Goal: Information Seeking & Learning: Find specific fact

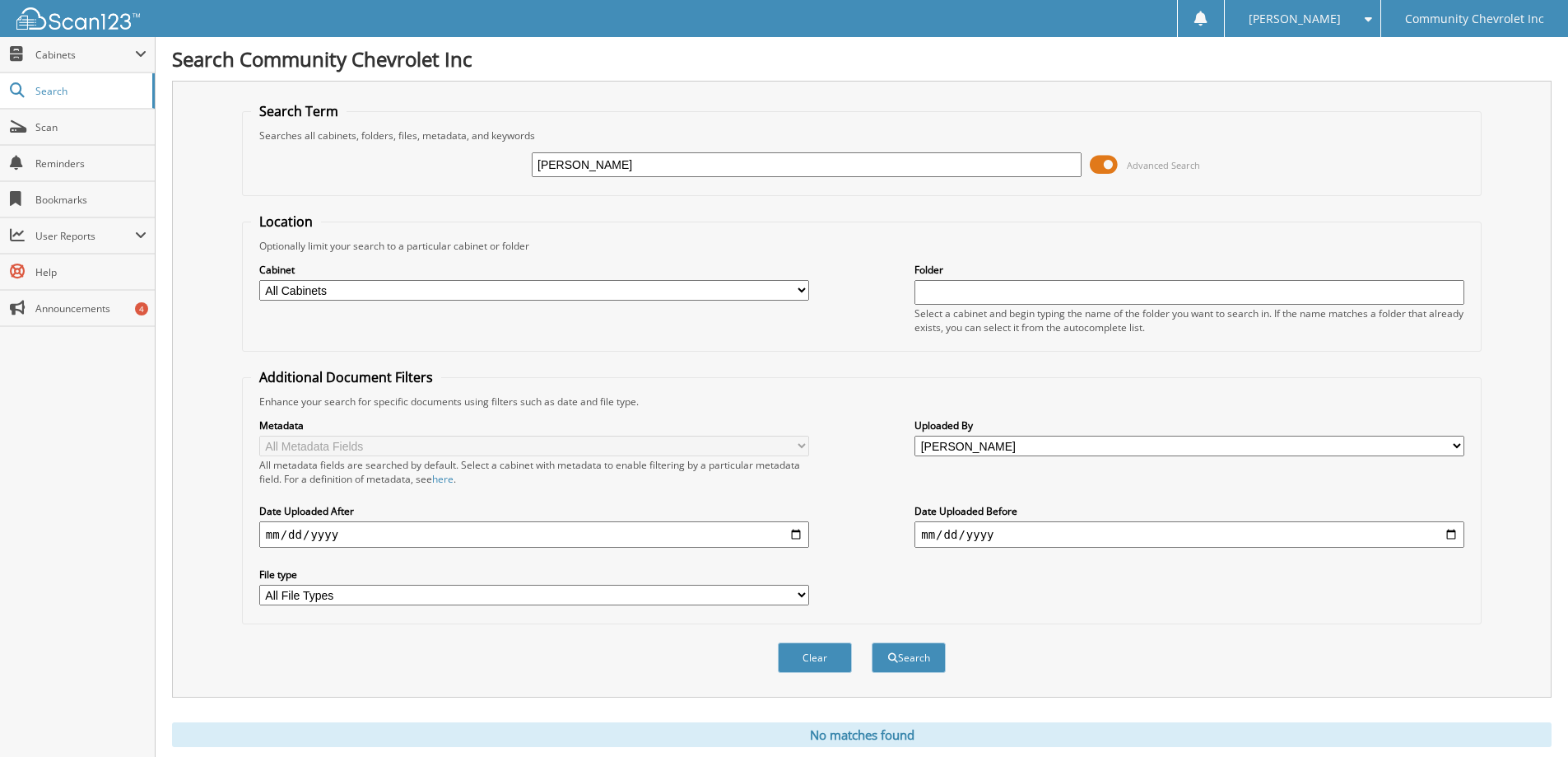
click at [655, 165] on input "[PERSON_NAME]" at bounding box center [807, 165] width 550 height 24
type input "m"
type input "83987"
click at [872, 642] on button "Search" at bounding box center [909, 657] width 74 height 30
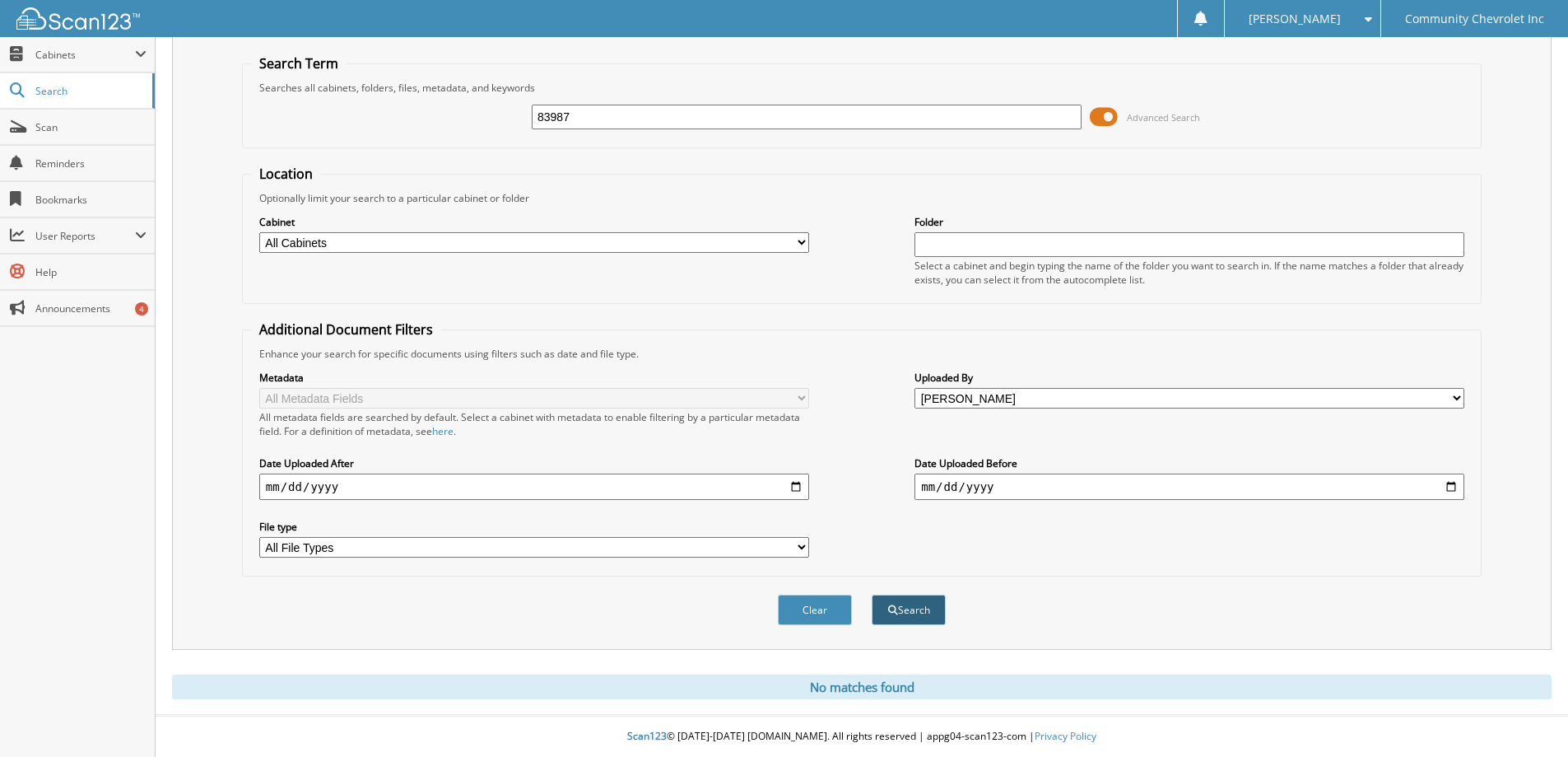
click at [903, 613] on button "Search" at bounding box center [909, 610] width 74 height 30
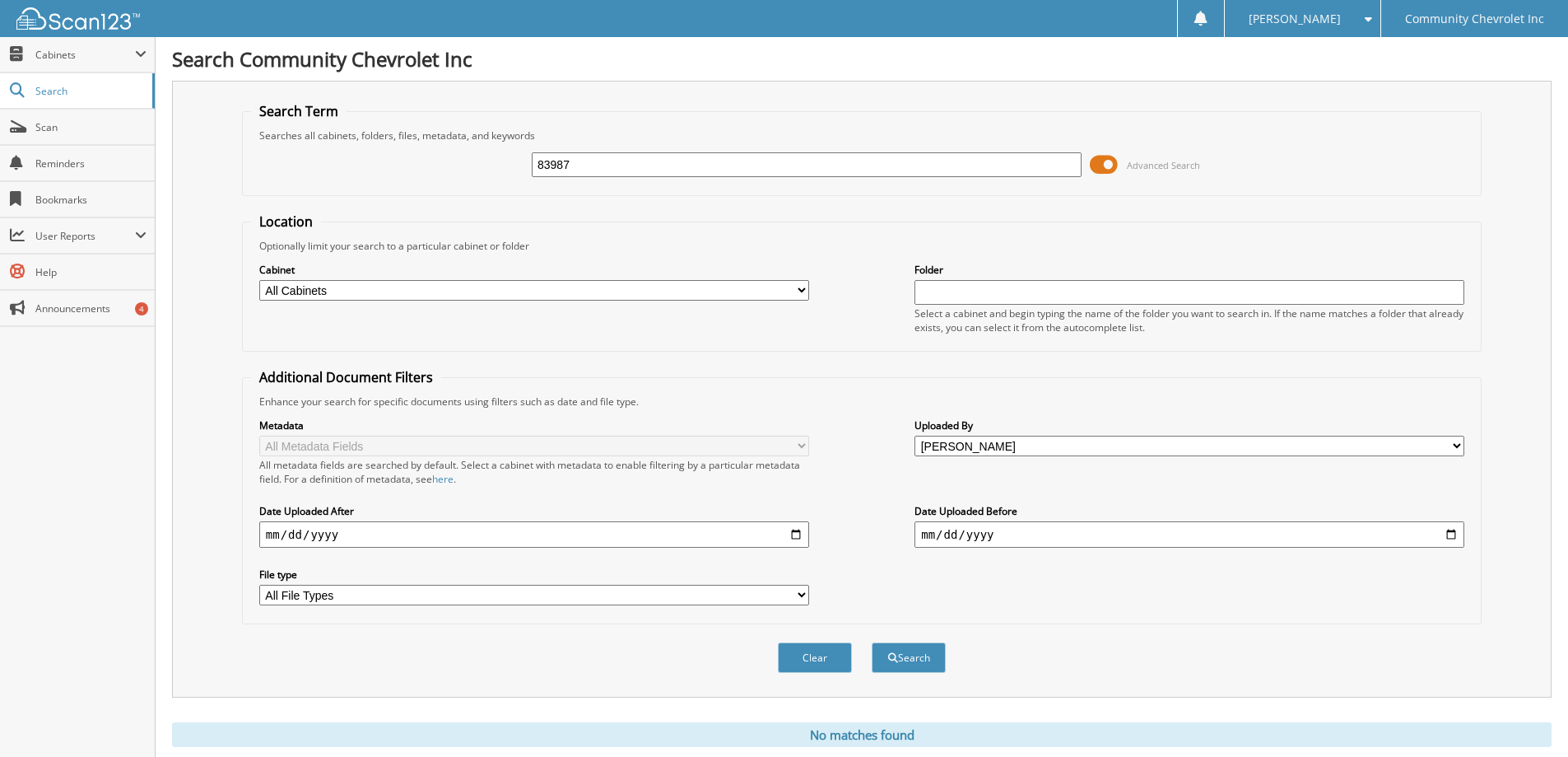
scroll to position [49, 0]
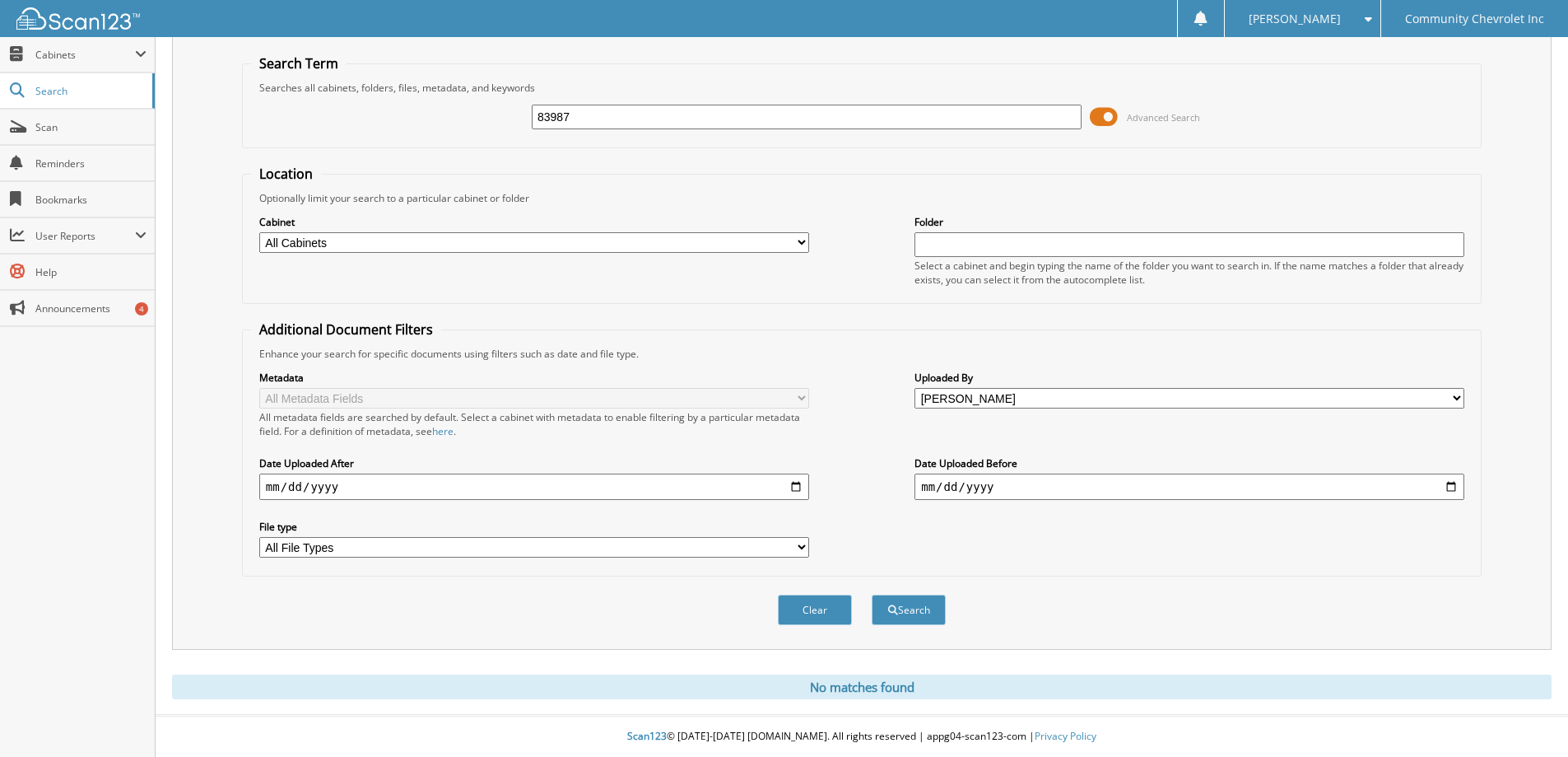
click at [686, 93] on div "Searches all cabinets, folders, files, metadata, and keywords" at bounding box center [862, 88] width 1222 height 14
click at [623, 116] on input "83987" at bounding box center [807, 116] width 550 height 24
type input "8"
type input "82221"
click at [872, 595] on button "Search" at bounding box center [909, 610] width 74 height 30
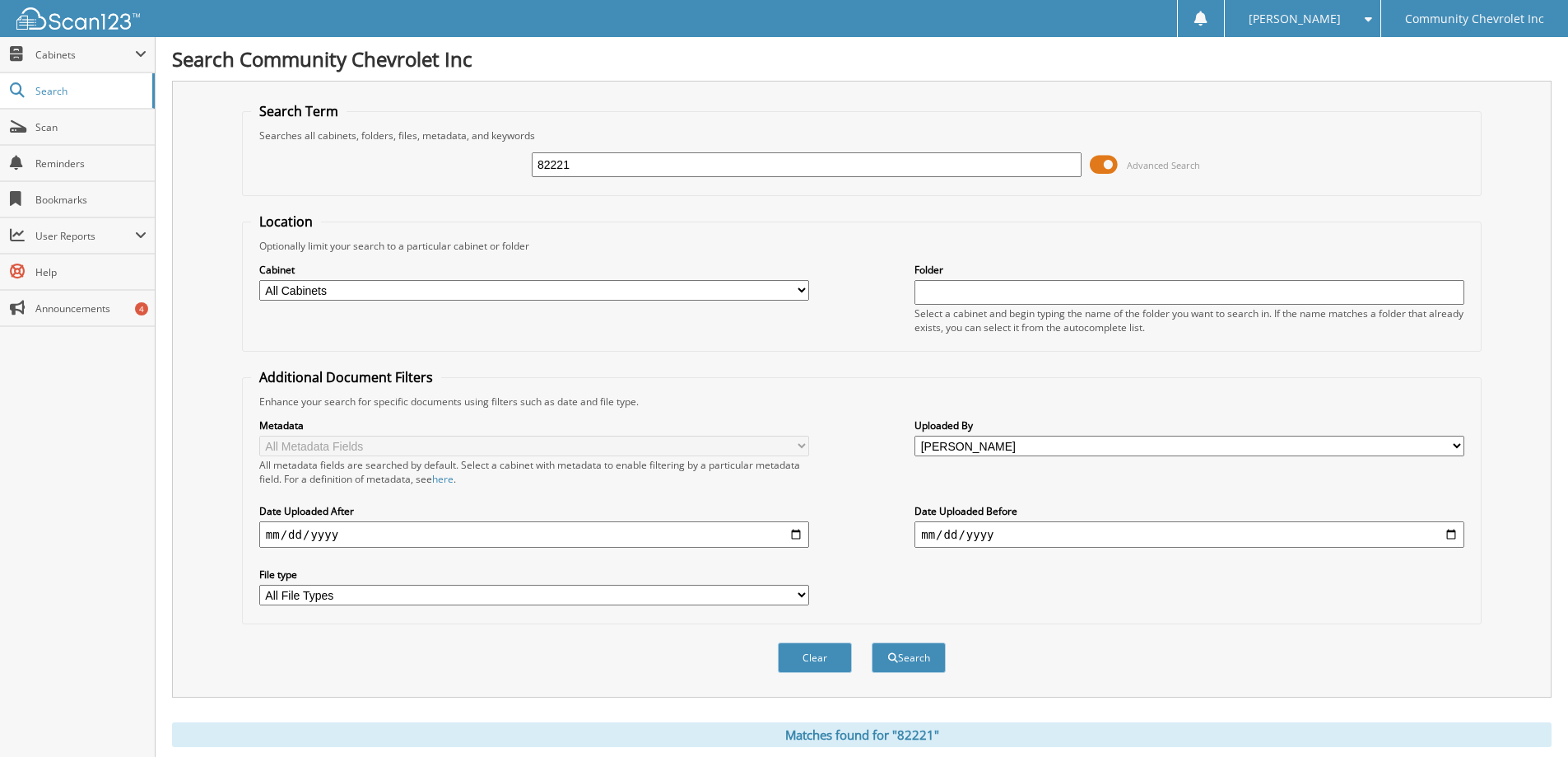
scroll to position [164, 0]
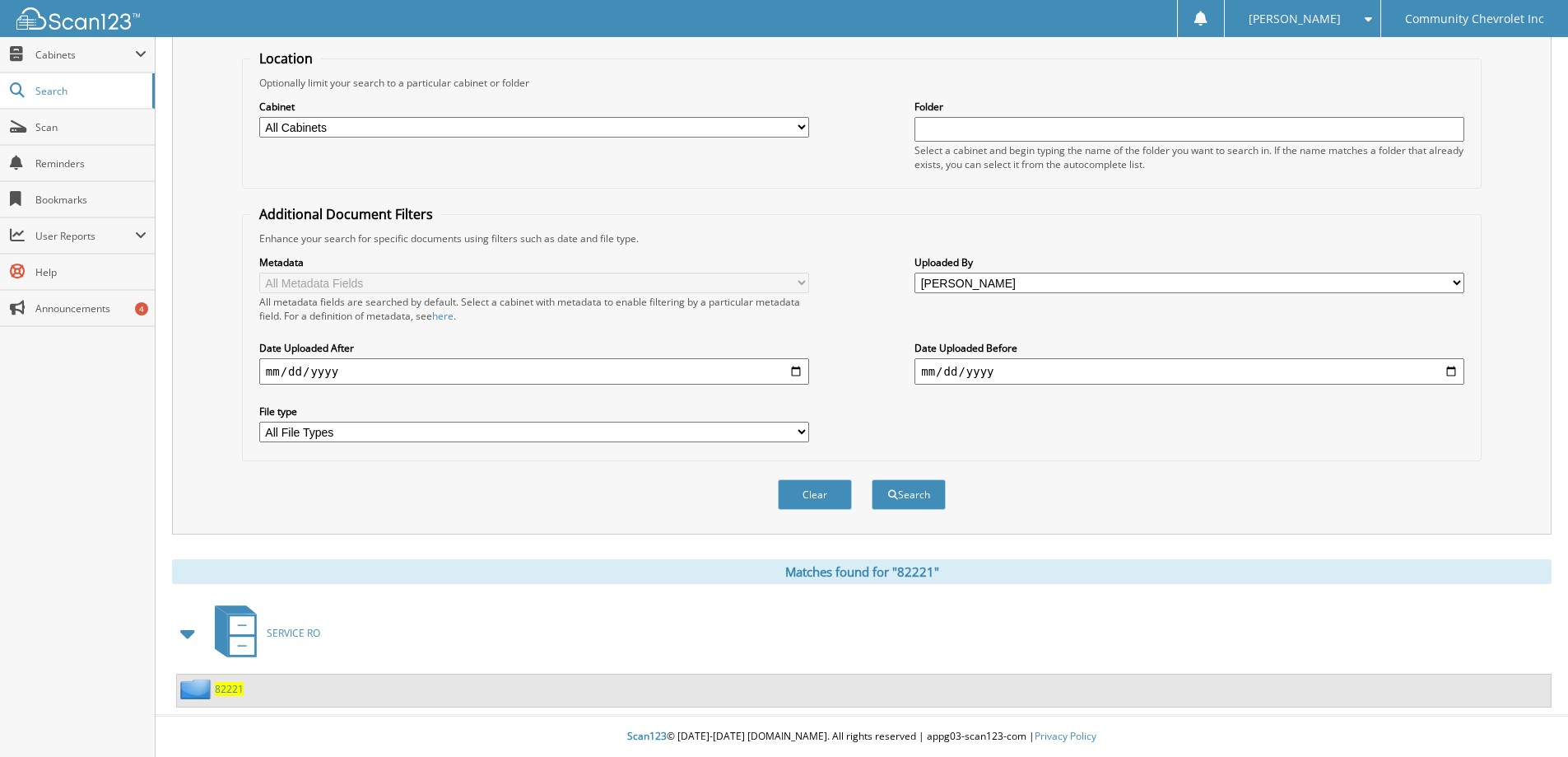
click at [224, 693] on span "82221" at bounding box center [229, 689] width 29 height 14
